Goal: Information Seeking & Learning: Learn about a topic

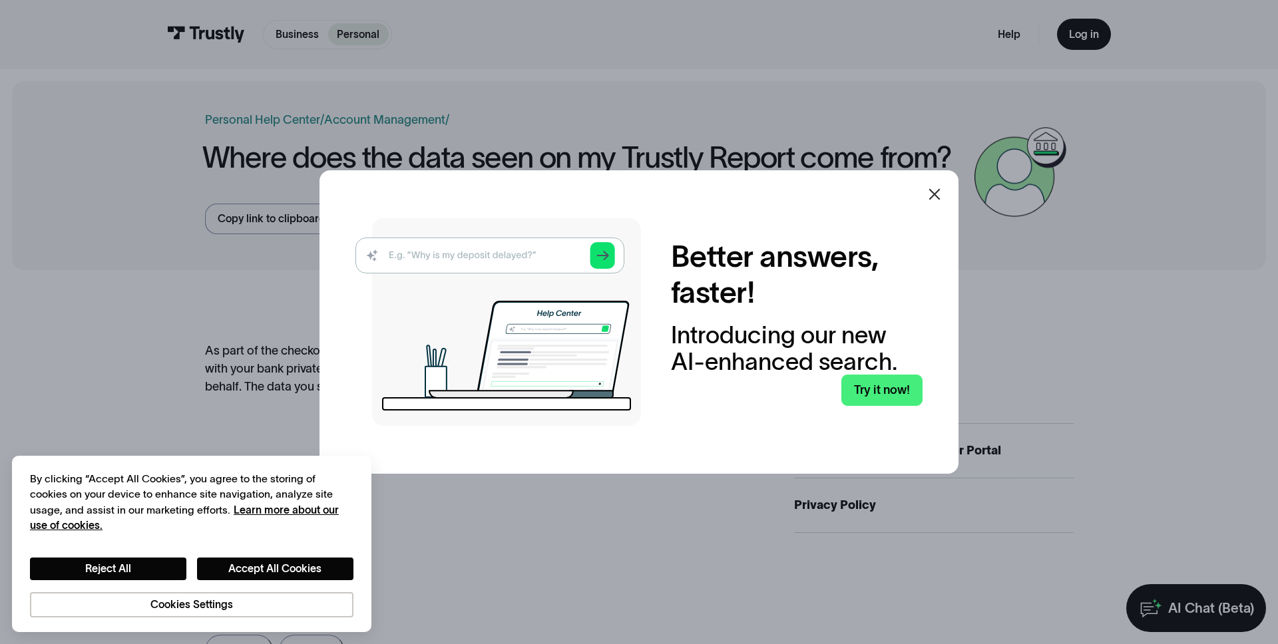
click at [931, 191] on icon at bounding box center [934, 194] width 11 height 11
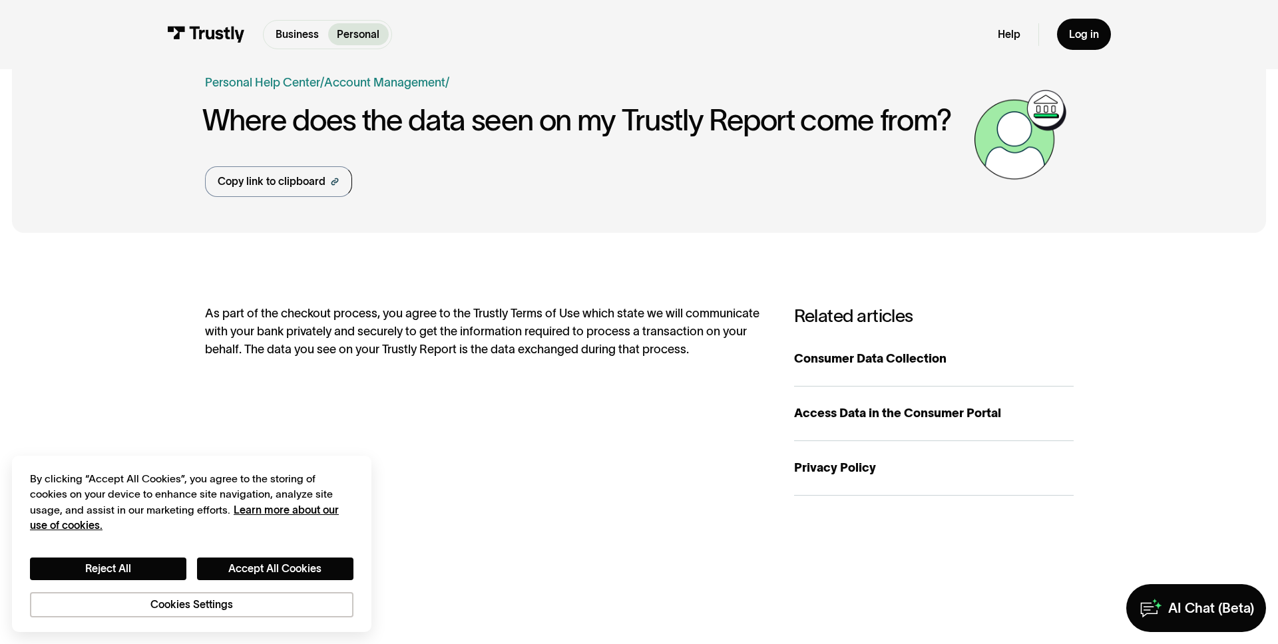
scroll to position [40, 0]
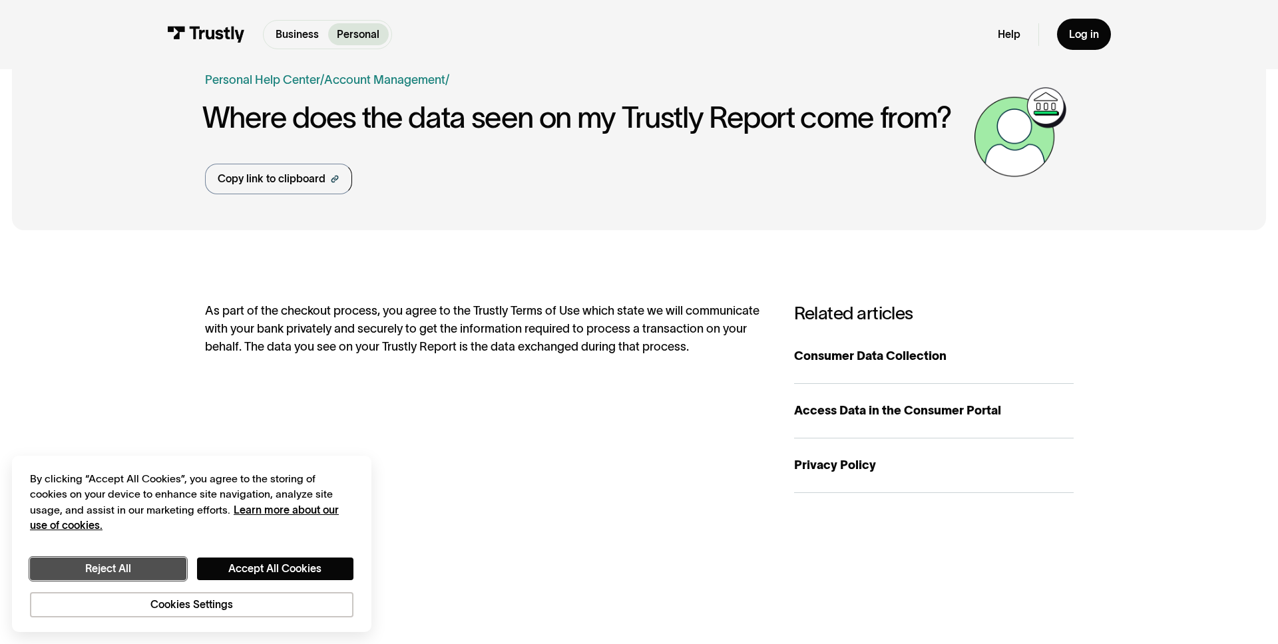
click at [125, 573] on button "Reject All" at bounding box center [108, 569] width 156 height 23
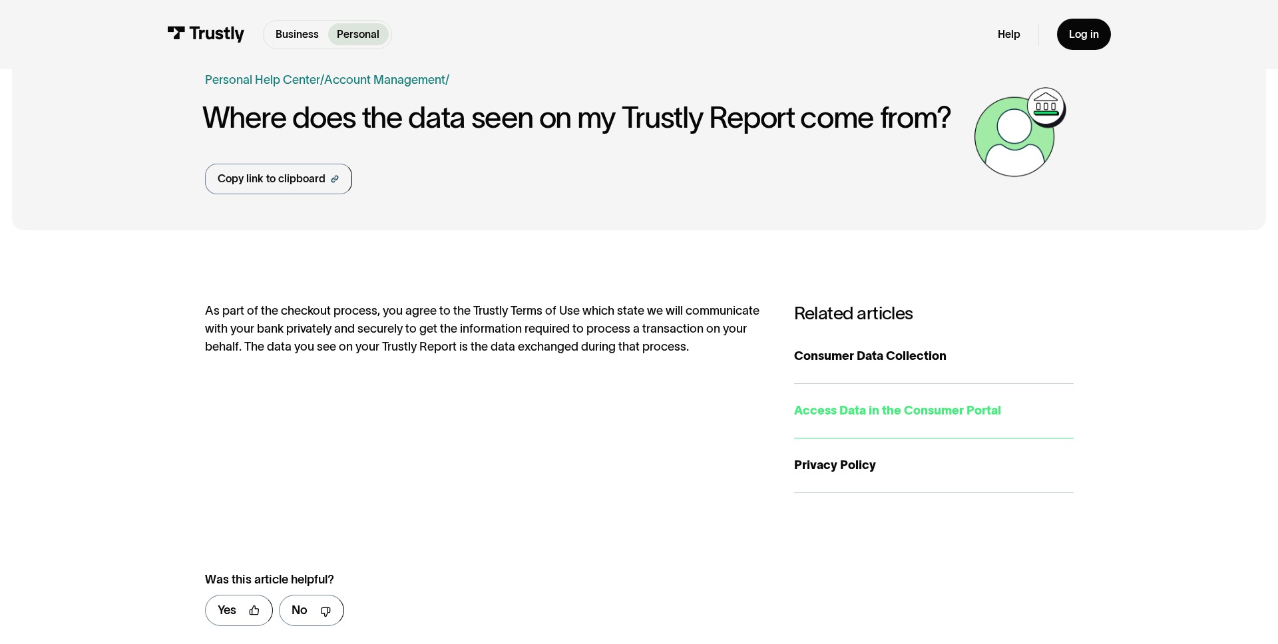
click at [846, 410] on div "Access Data in the Consumer Portal" at bounding box center [933, 411] width 279 height 18
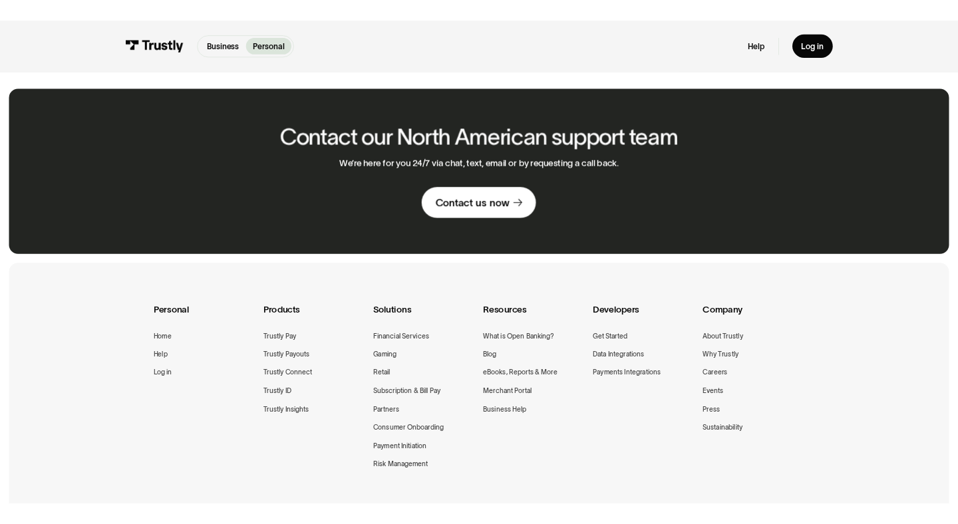
scroll to position [686, 0]
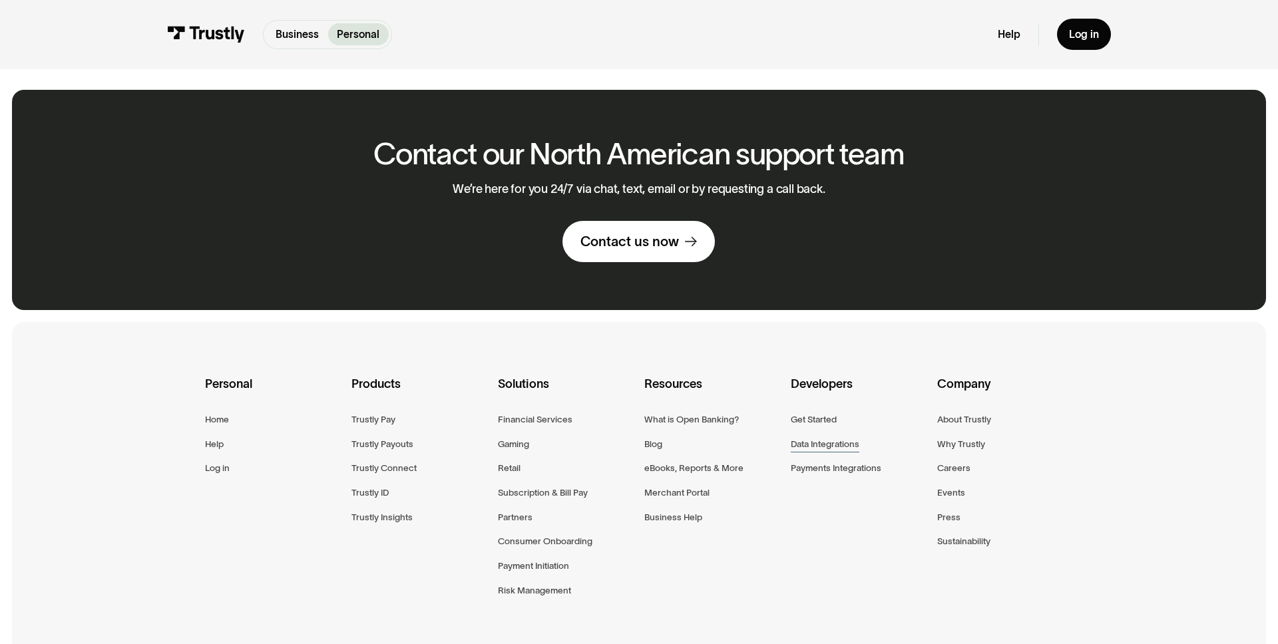
click at [826, 438] on div "Data Integrations" at bounding box center [824, 443] width 69 height 15
